Goal: Transaction & Acquisition: Book appointment/travel/reservation

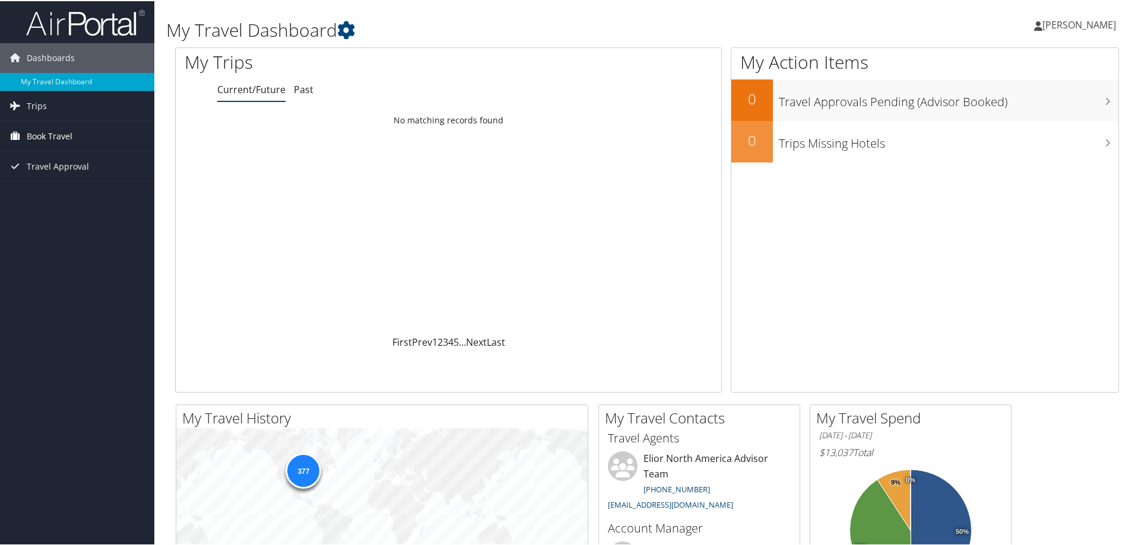
click at [61, 130] on span "Book Travel" at bounding box center [50, 135] width 46 height 30
click at [54, 190] on link "Book/Manage Online Trips" at bounding box center [77, 195] width 154 height 18
